Goal: Entertainment & Leisure: Consume media (video, audio)

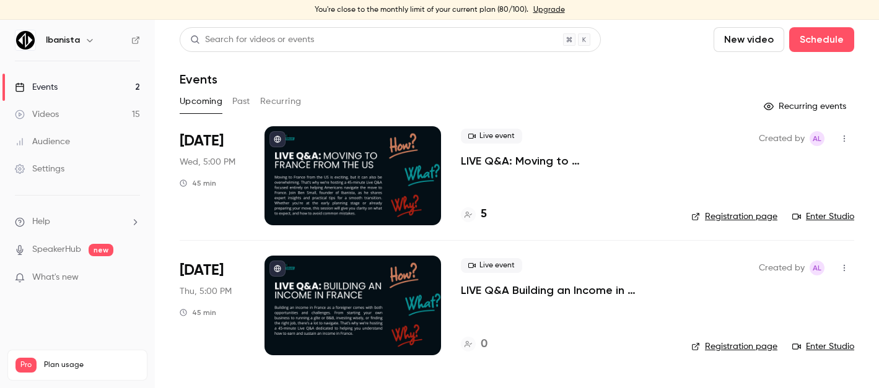
click at [481, 213] on h4 "5" at bounding box center [484, 214] width 6 height 17
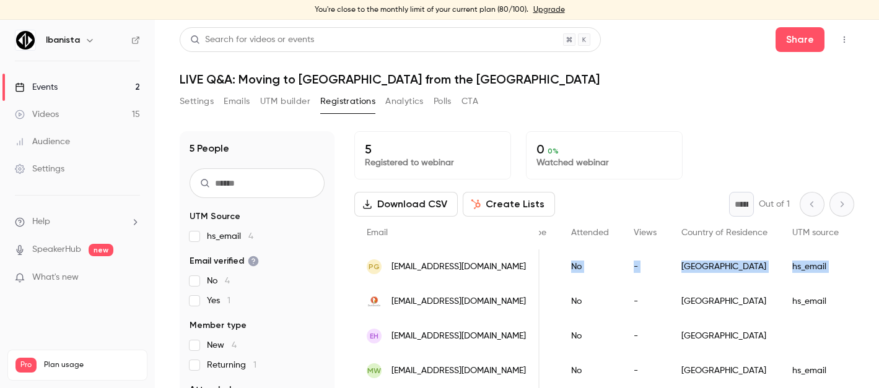
drag, startPoint x: 737, startPoint y: 263, endPoint x: 852, endPoint y: 266, distance: 115.3
click at [852, 266] on main "Search for videos or events Share LIVE Q&A: Moving to [GEOGRAPHIC_DATA] from th…" at bounding box center [517, 204] width 724 height 369
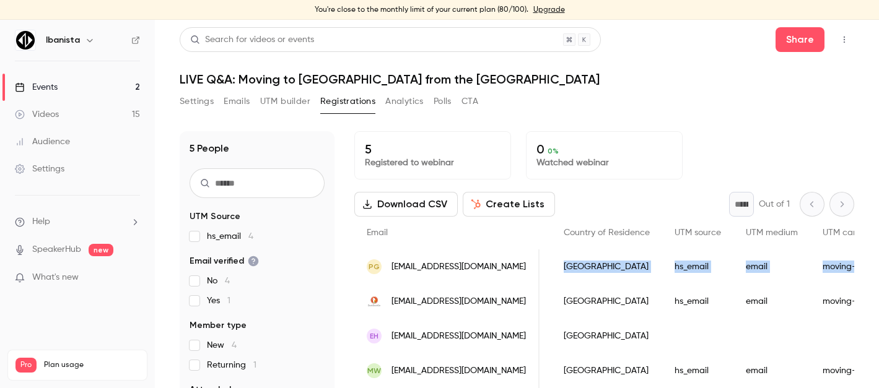
click at [66, 112] on link "Videos 15" at bounding box center [77, 114] width 155 height 27
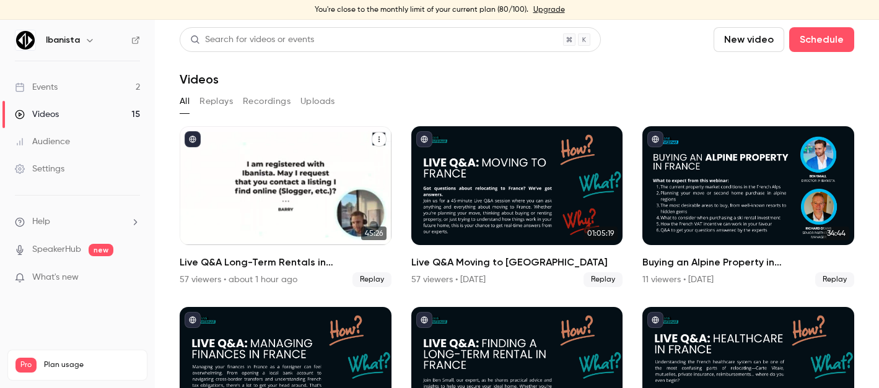
click at [295, 260] on h2 "Live Q&A Long-Term Rentals in [GEOGRAPHIC_DATA]" at bounding box center [286, 262] width 212 height 15
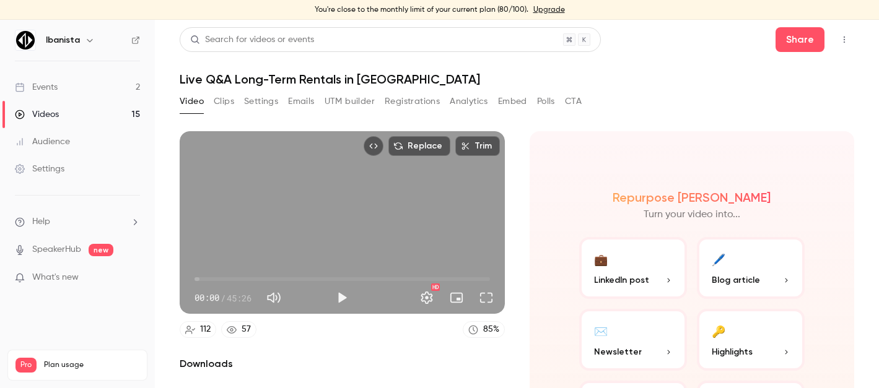
type input "*****"
click at [276, 277] on span "12:41" at bounding box center [343, 279] width 296 height 20
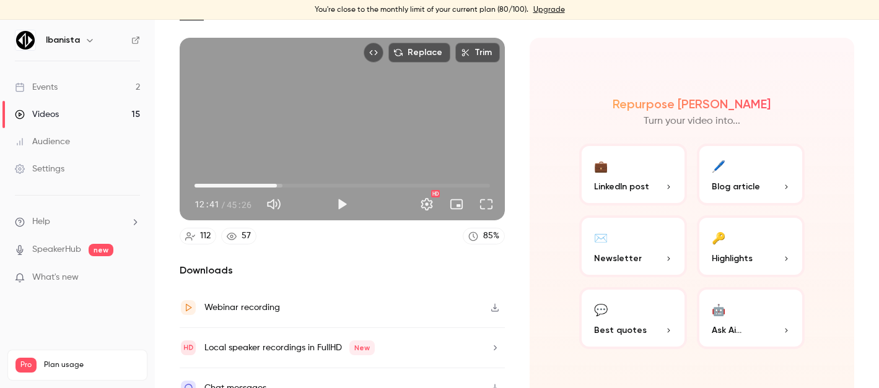
scroll to position [111, 0]
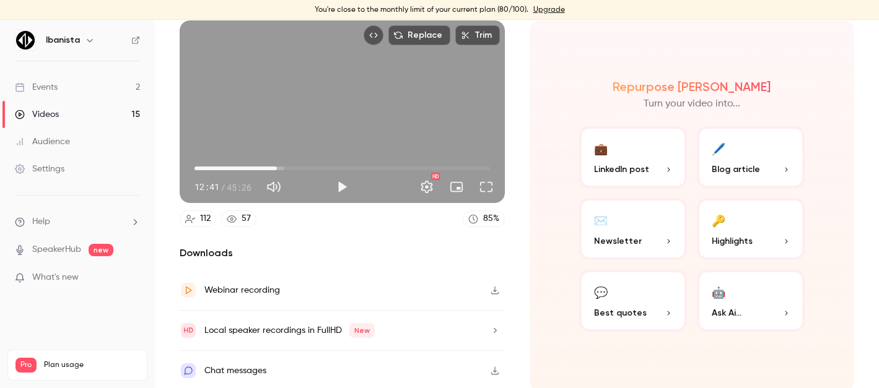
click at [247, 365] on div "Chat messages" at bounding box center [235, 371] width 62 height 15
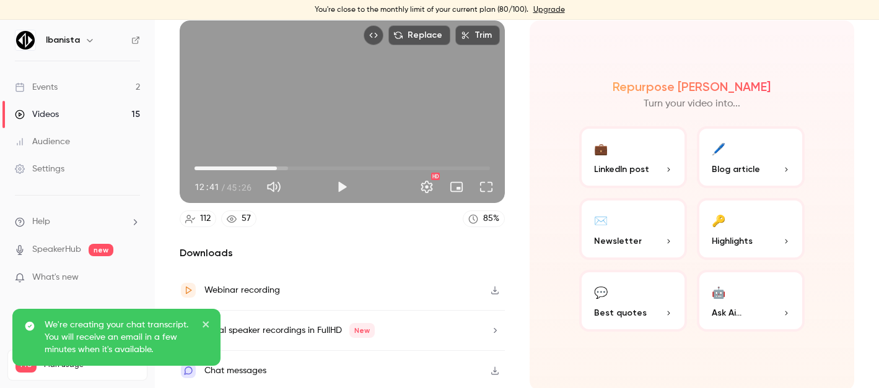
click at [209, 325] on icon "close" at bounding box center [206, 325] width 9 height 10
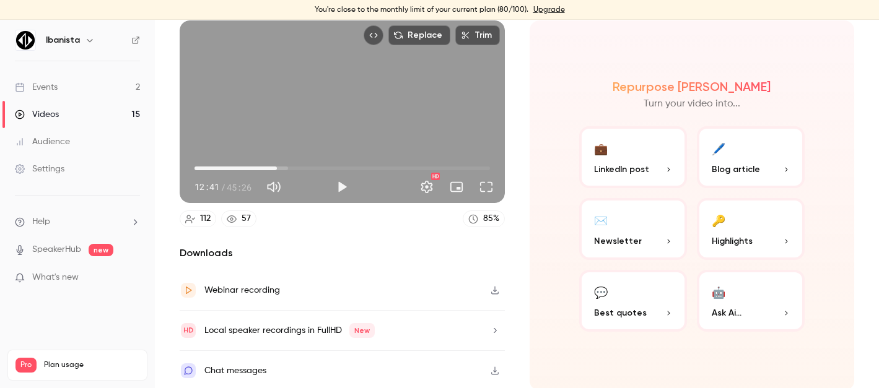
click at [275, 366] on div "Chat messages" at bounding box center [342, 371] width 325 height 40
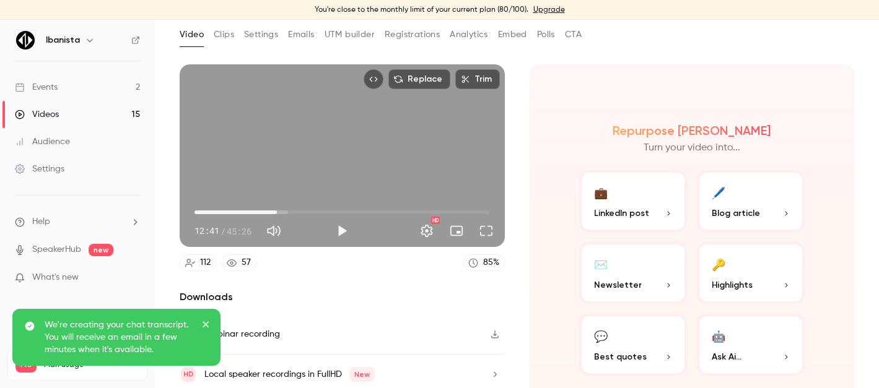
scroll to position [1, 0]
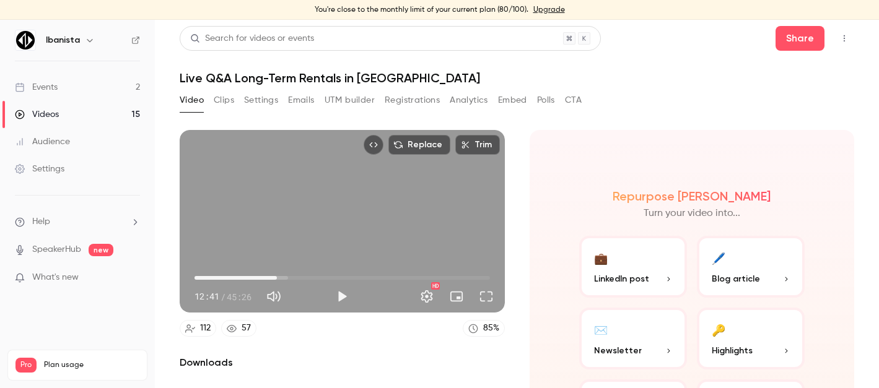
click at [222, 98] on button "Clips" at bounding box center [224, 100] width 20 height 20
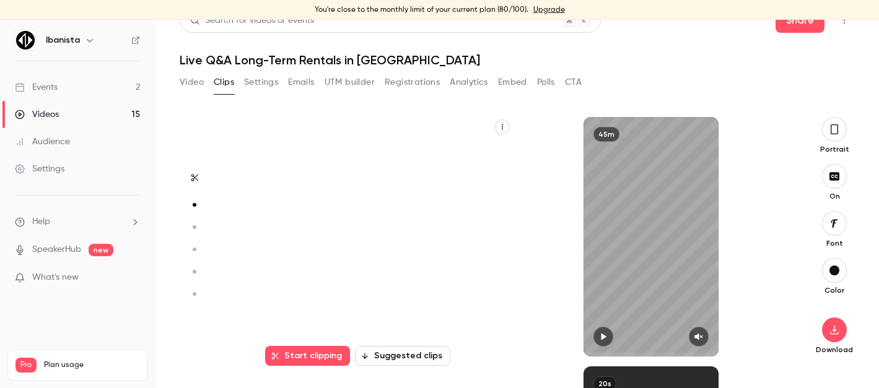
scroll to position [250, 0]
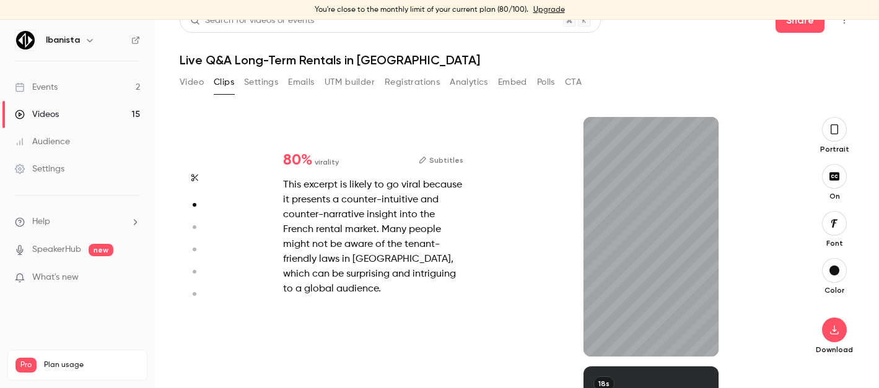
type input "***"
